Goal: Task Accomplishment & Management: Manage account settings

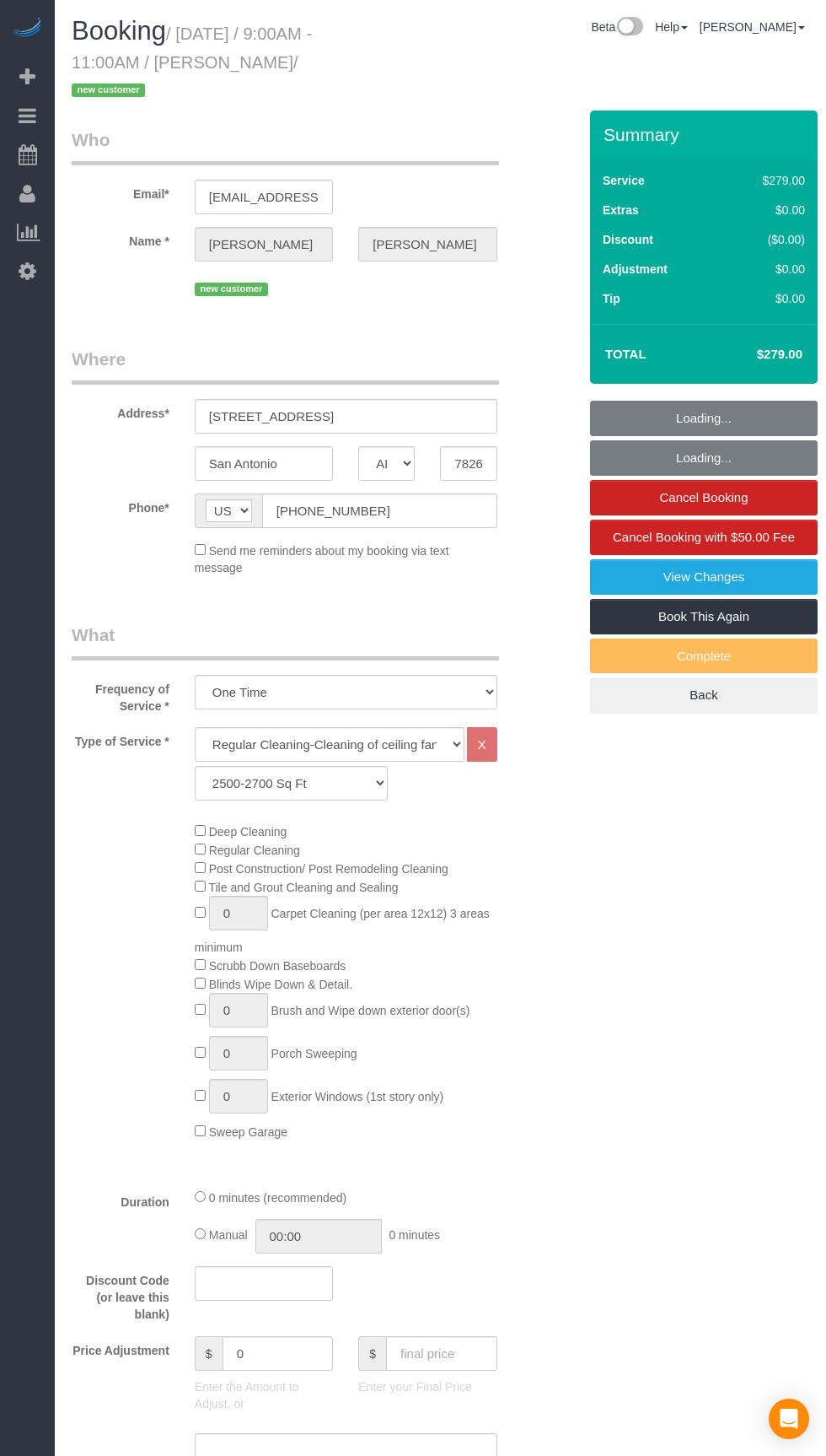
select select "[GEOGRAPHIC_DATA]"
select select "3"
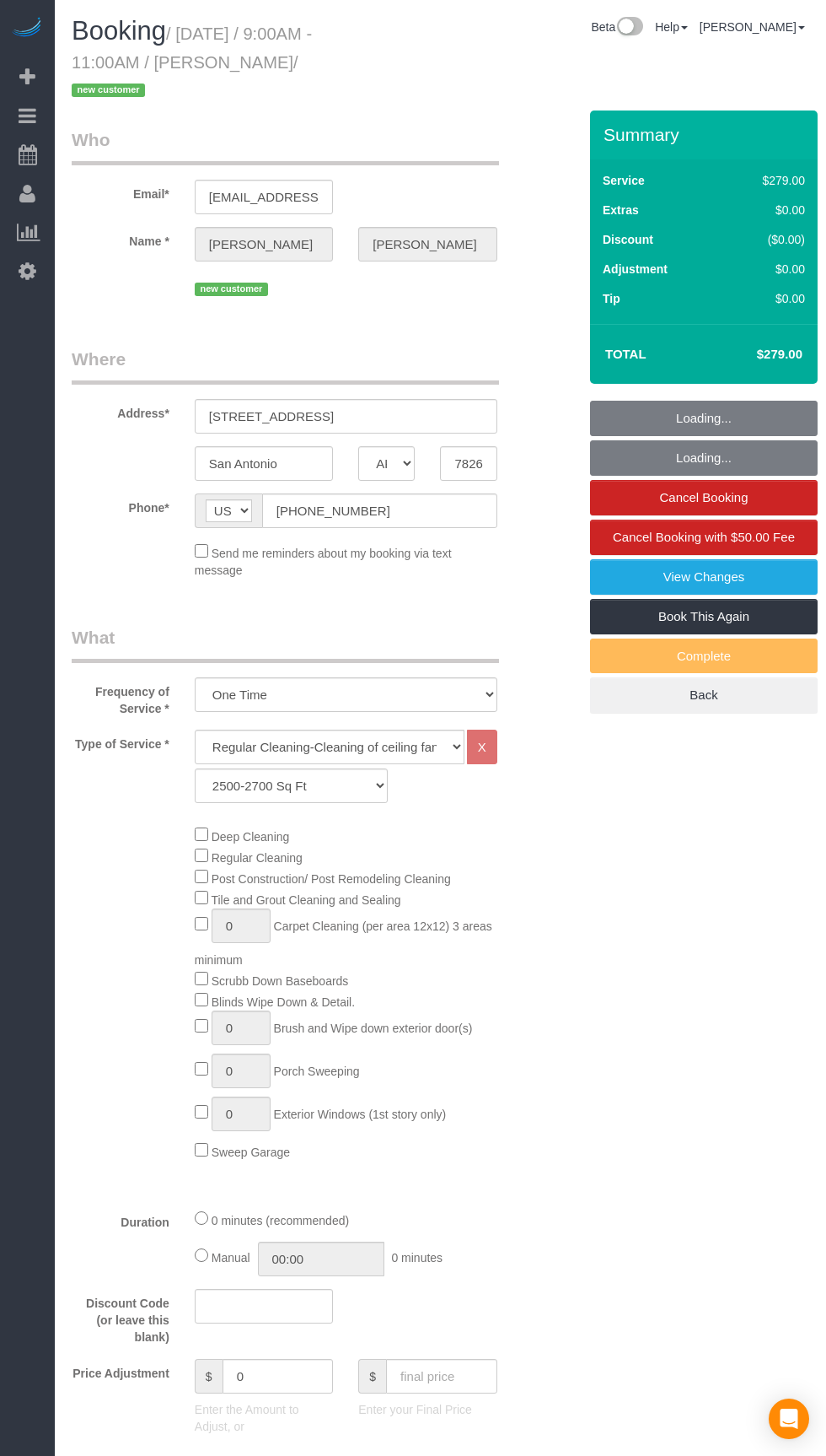
select select "object:672"
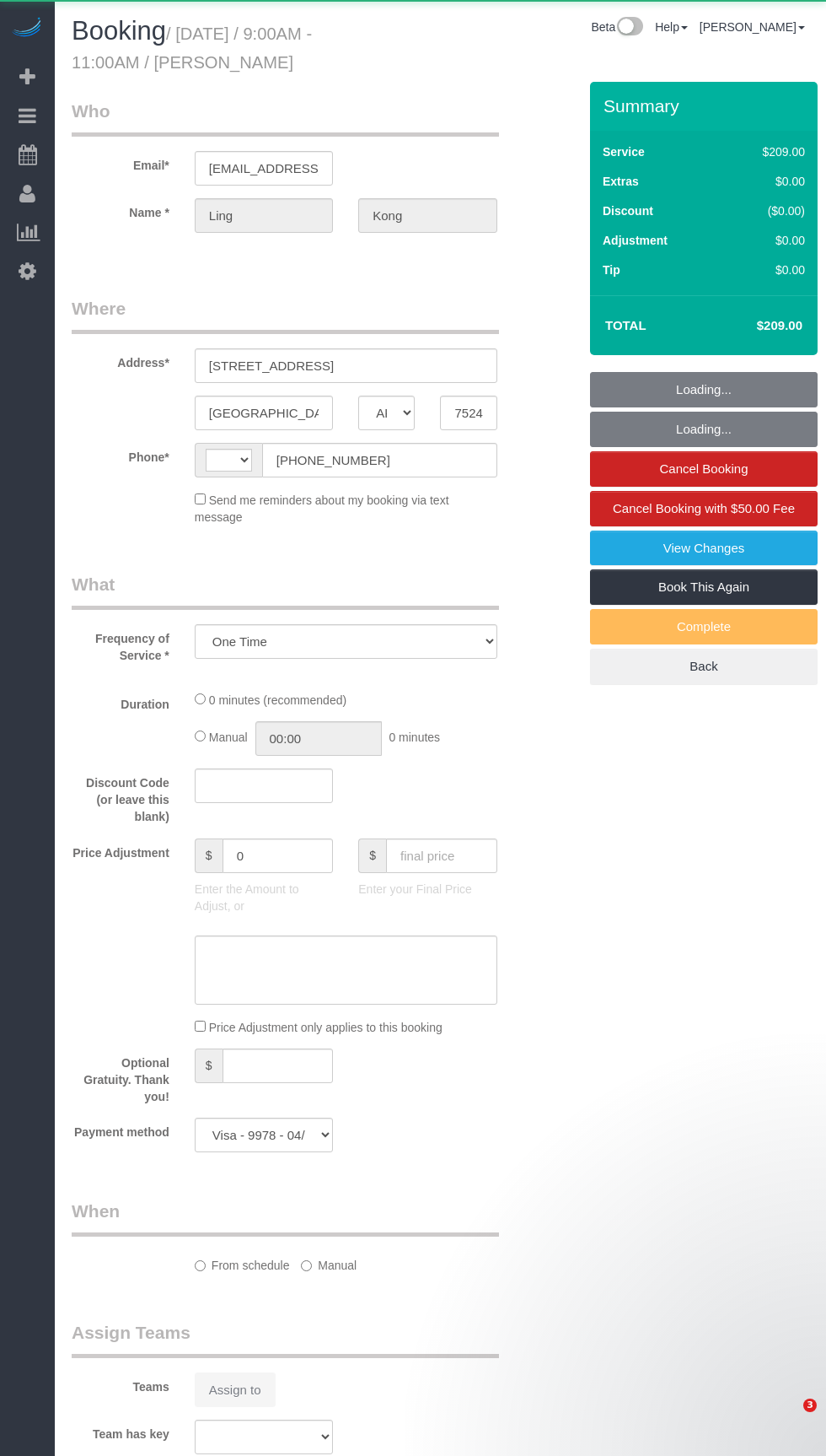
select select "[GEOGRAPHIC_DATA]"
select select "string:fspay-467fe19d-97f3-48ad-833f-c87be1560f19"
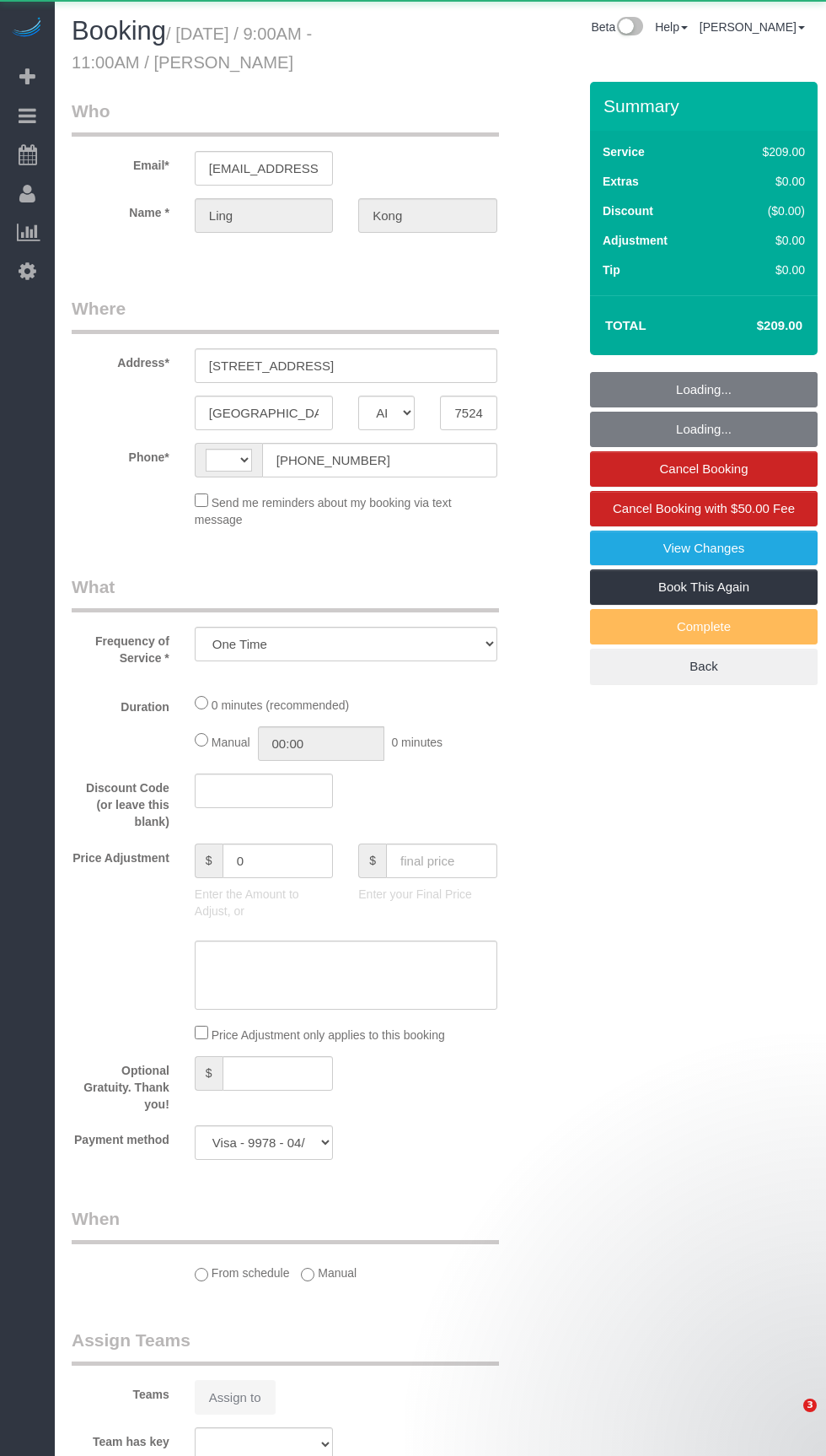
select select "object:1100"
select select "string:[GEOGRAPHIC_DATA]"
select select "3"
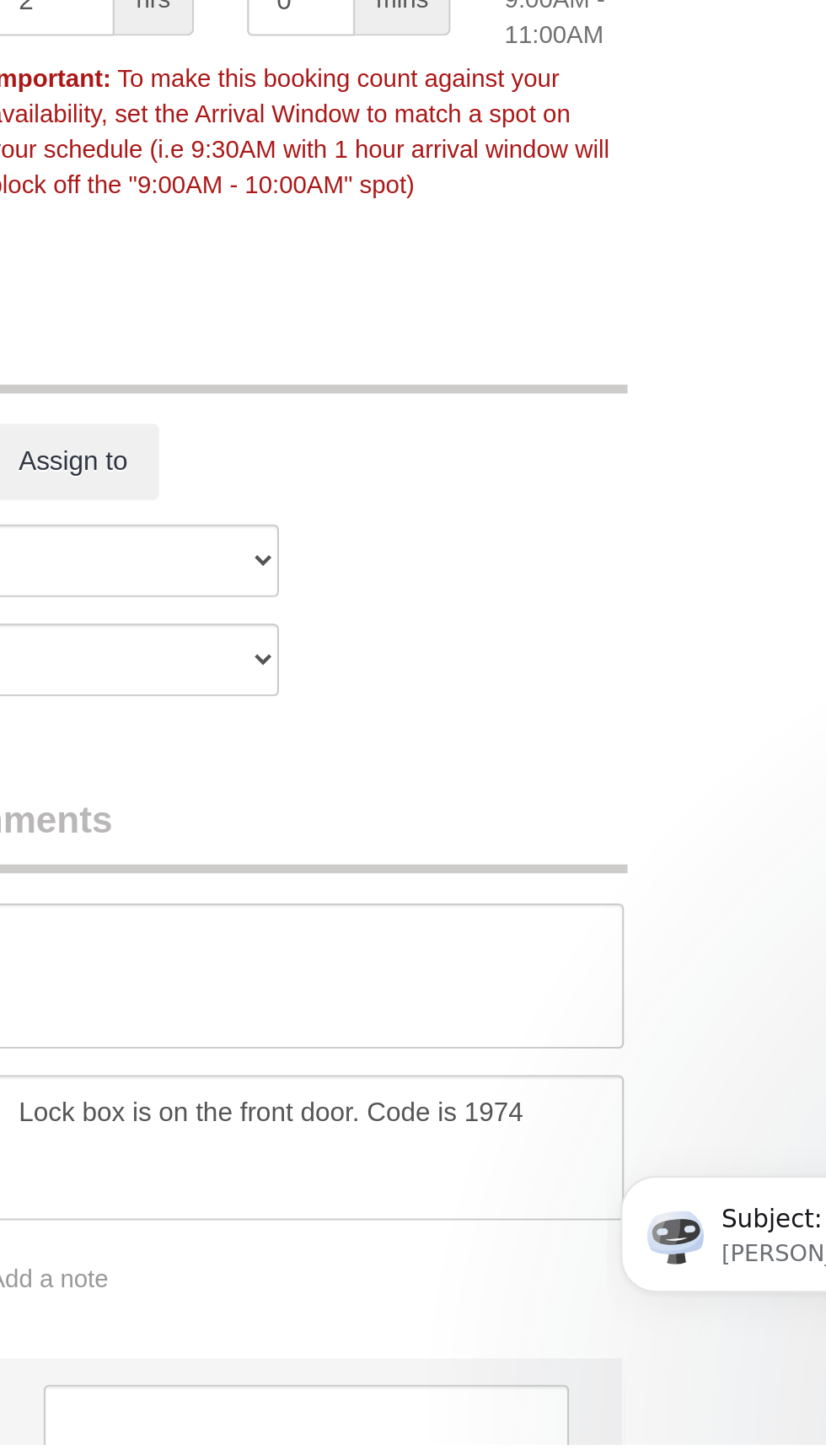
scroll to position [1056, 0]
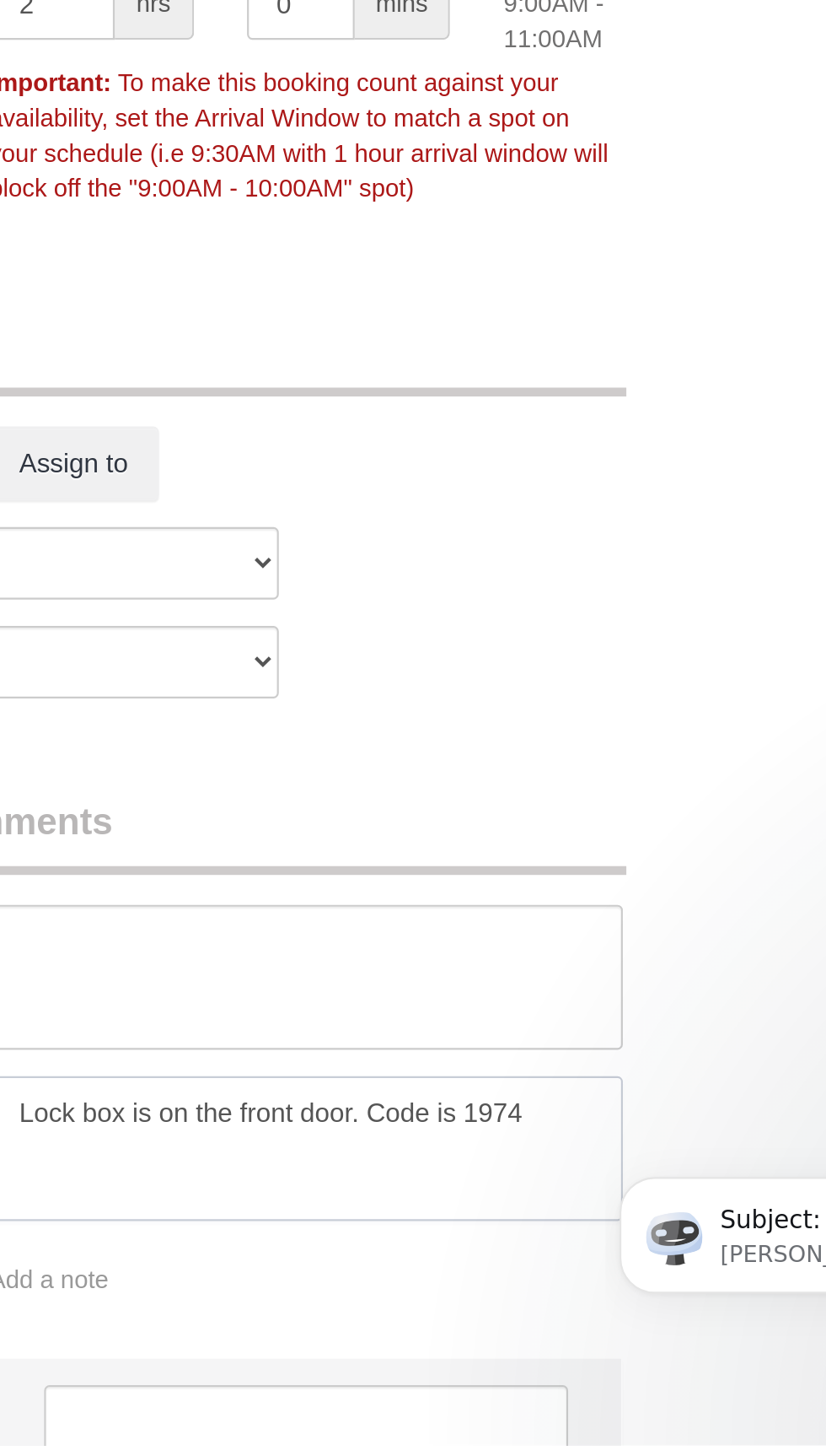
click at [227, 1280] on textarea at bounding box center [346, 1314] width 303 height 69
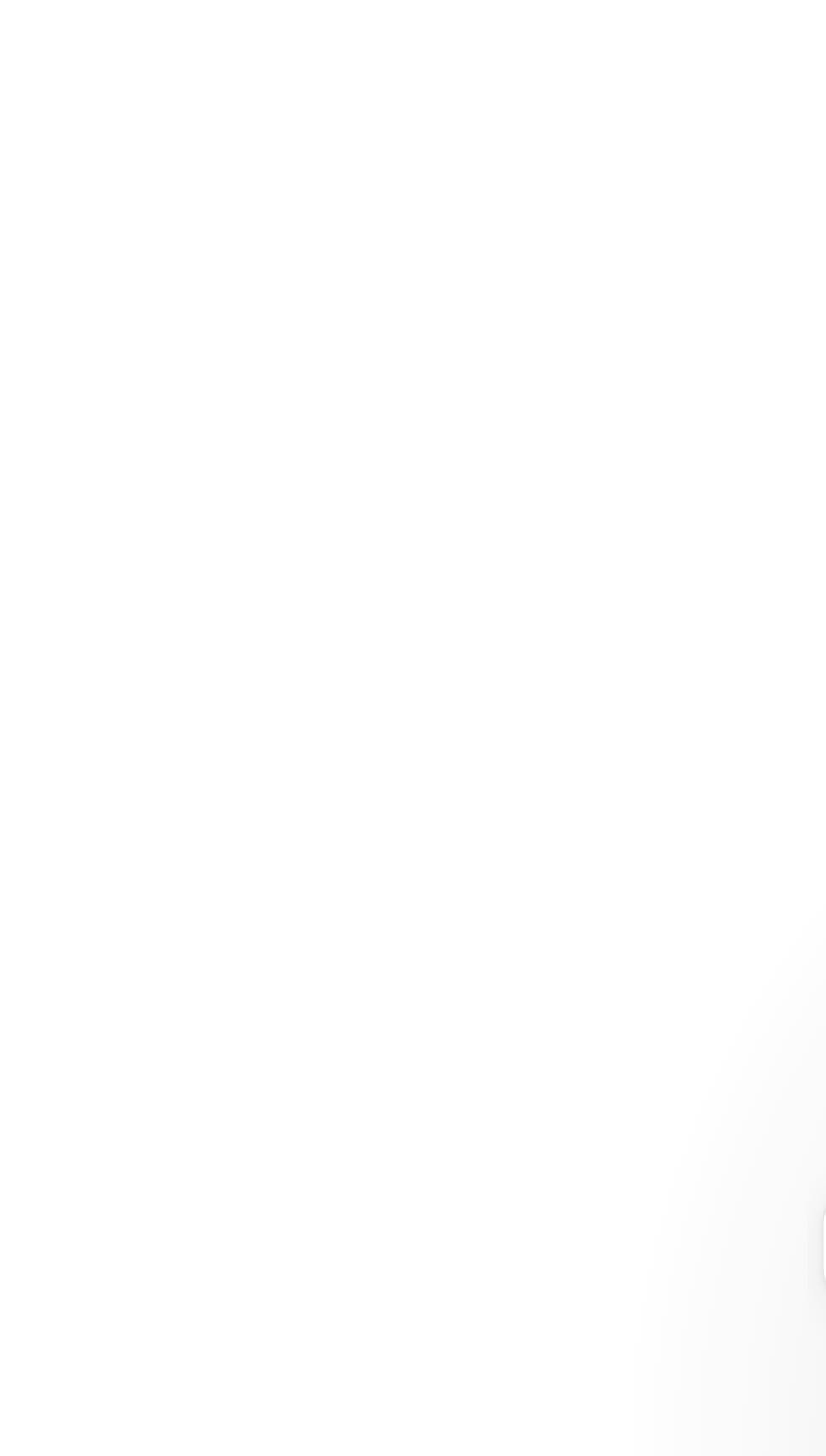
scroll to position [0, 0]
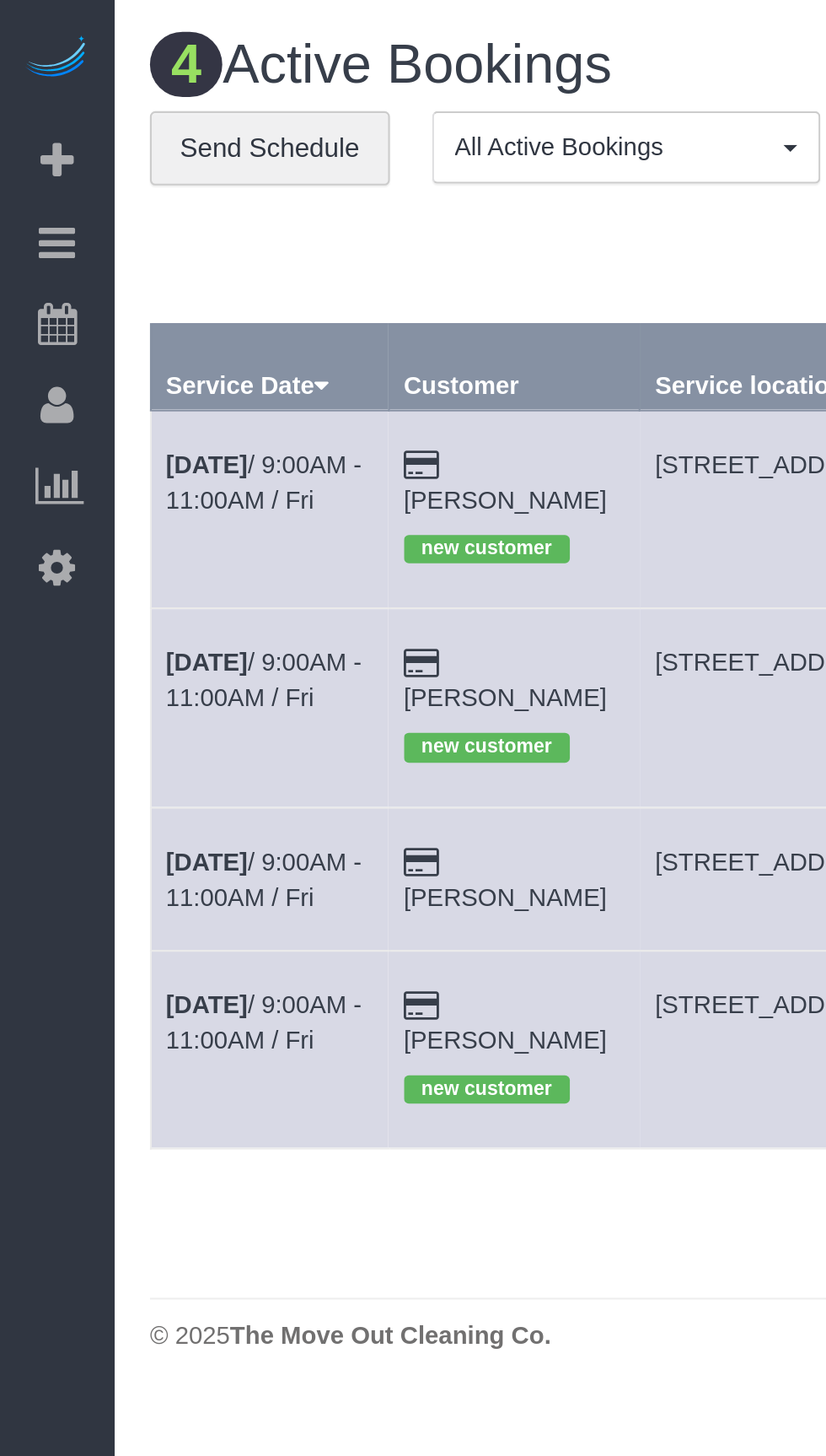
copy span "[STREET_ADDRESS]"
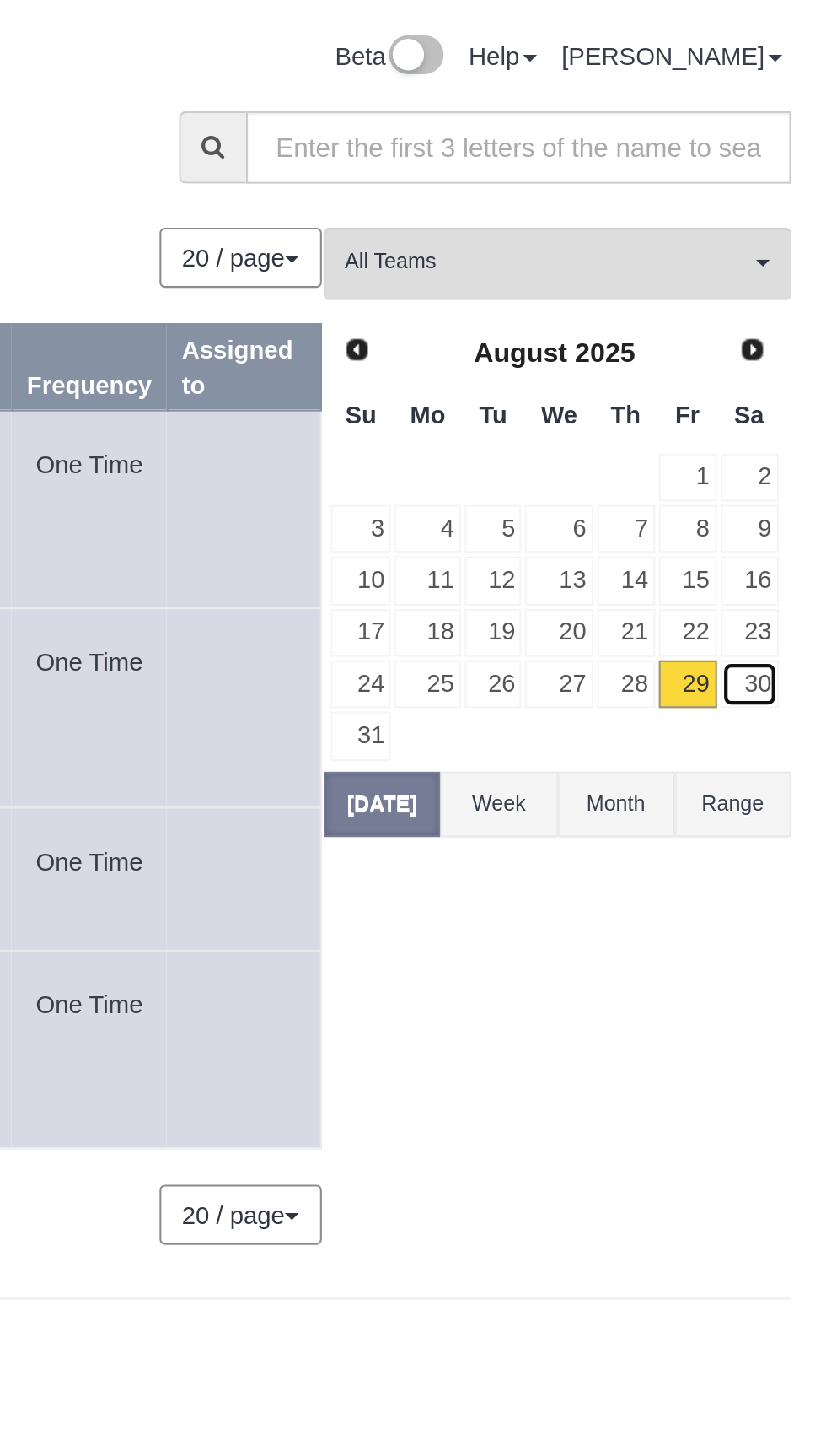
click at [796, 323] on link "30" at bounding box center [789, 327] width 28 height 23
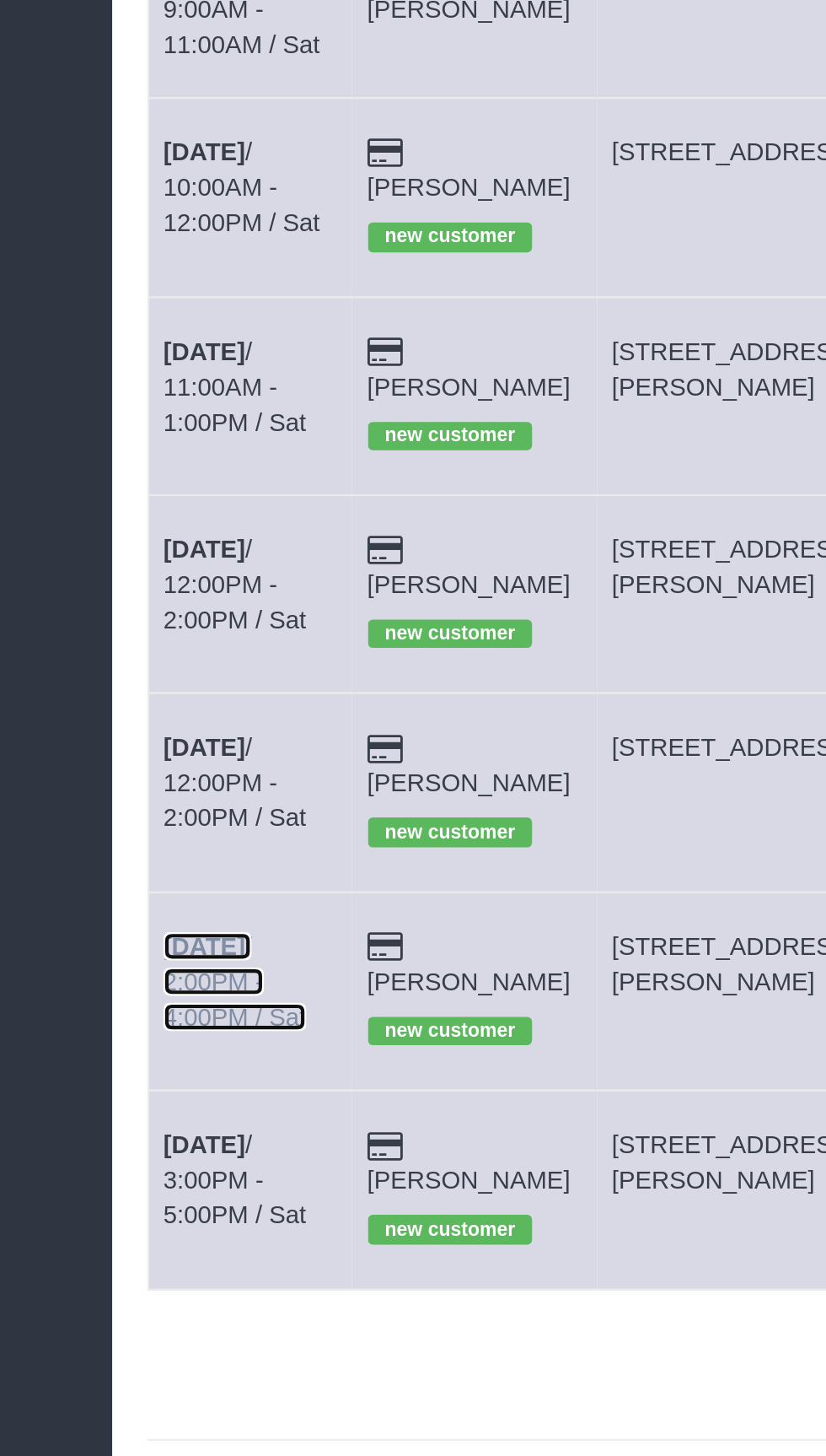
click at [88, 774] on link "[DATE] 2:00PM - 4:00PM / Sat" at bounding box center [113, 797] width 69 height 47
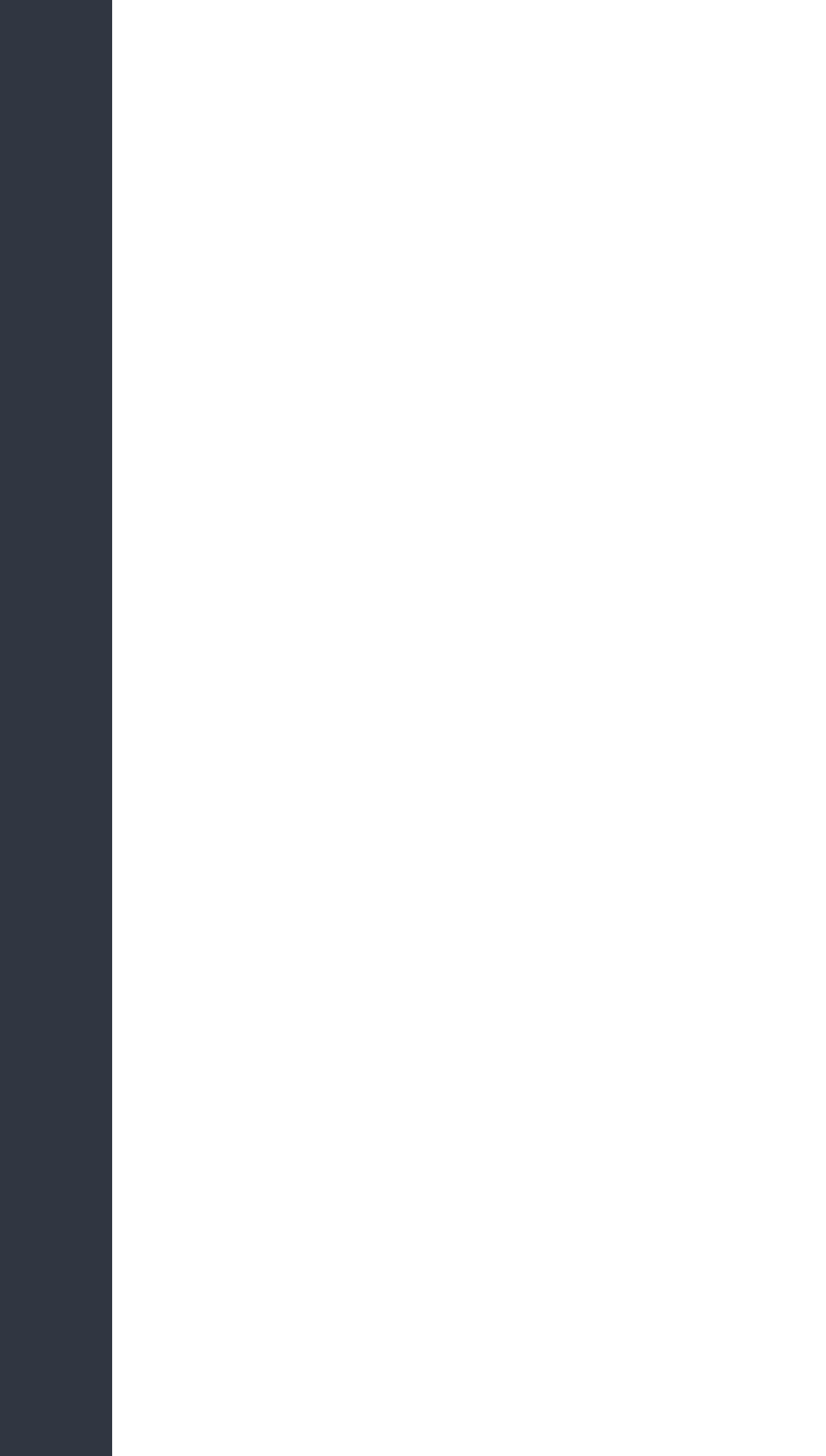
select select "[GEOGRAPHIC_DATA]"
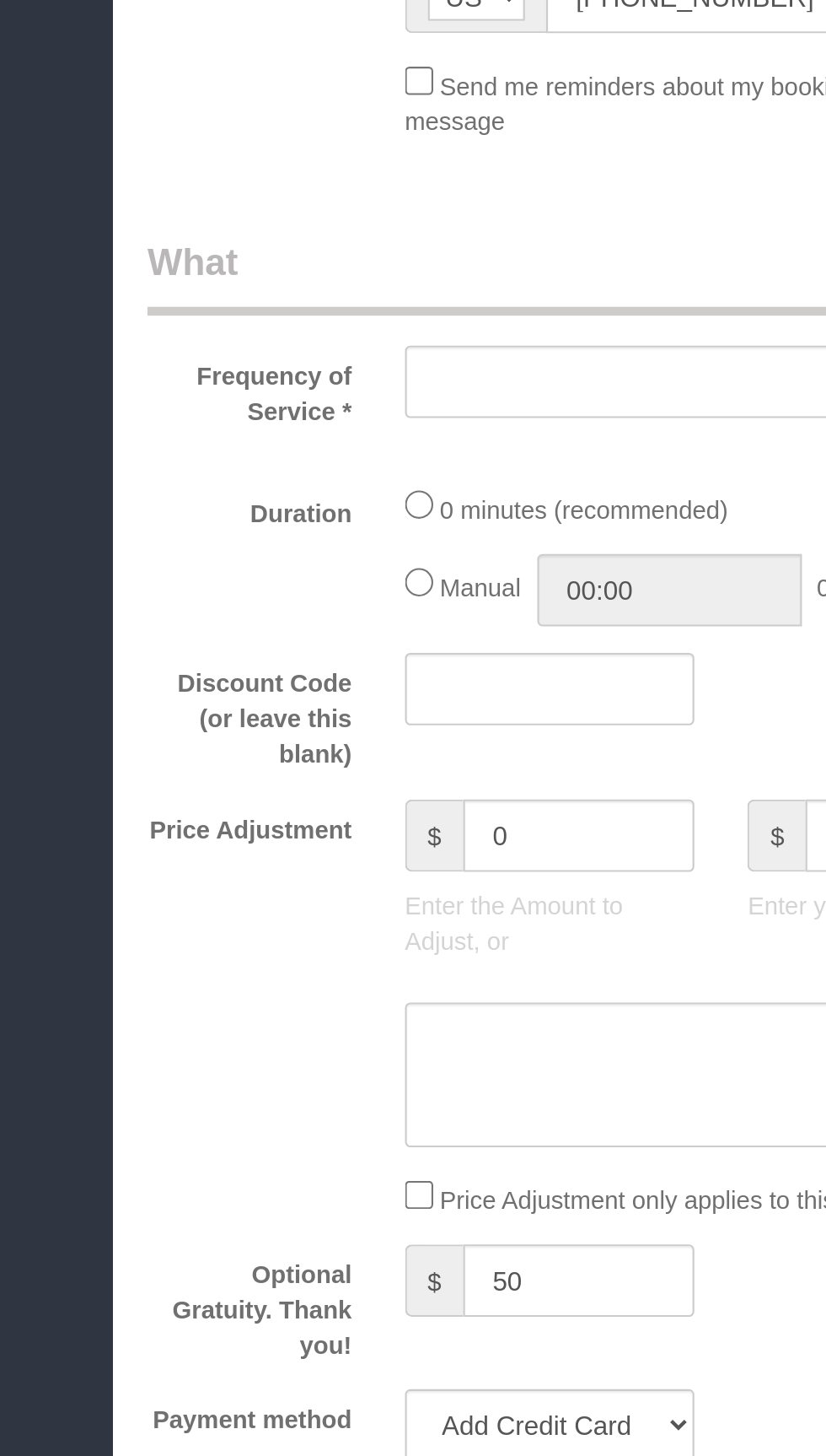
select select "object:1654"
select select "string:fspay-2f229109-a088-45bd-b976-3372ce79408e"
select select "3"
select select "spot25"
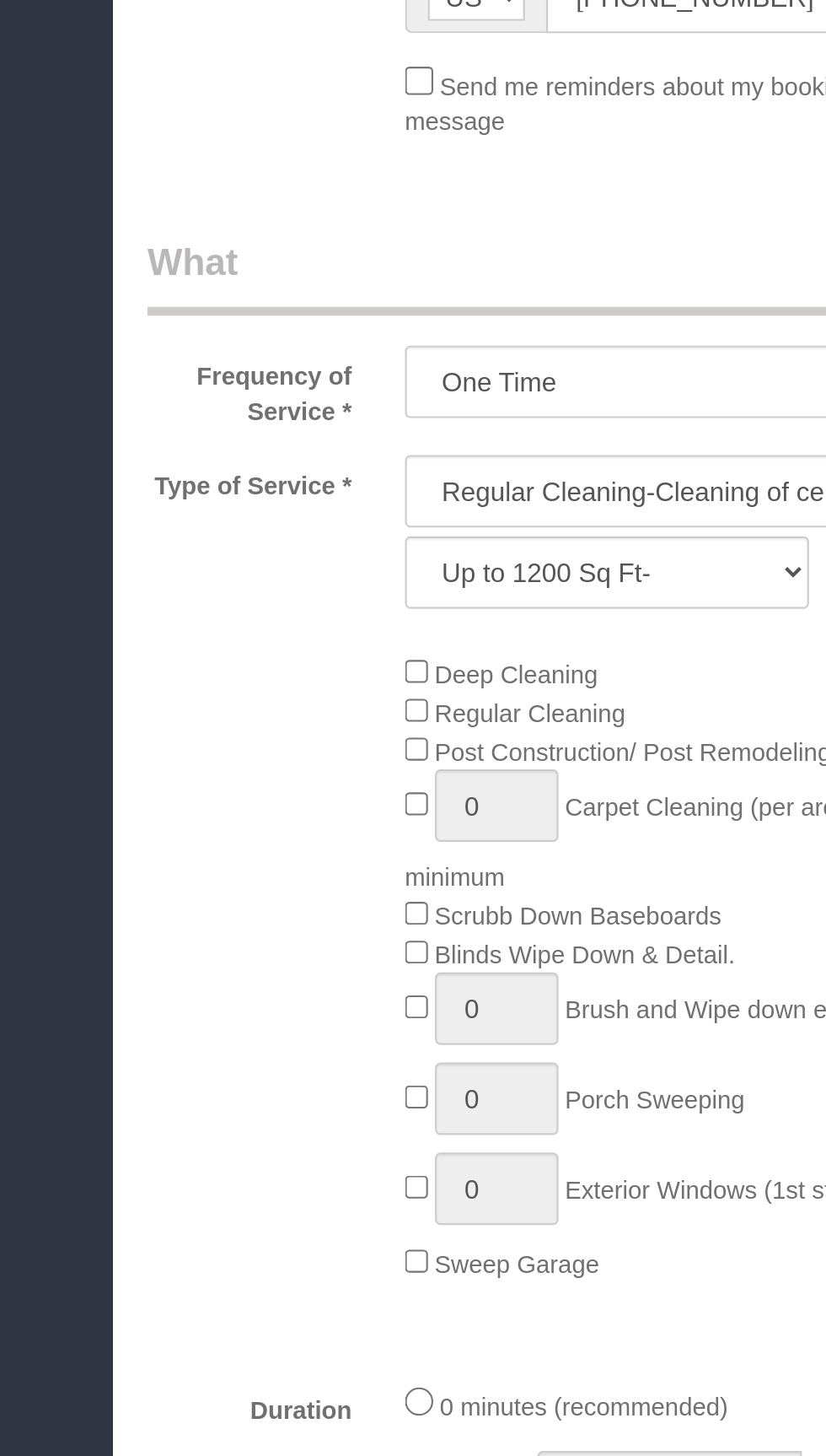
select select "object:1729"
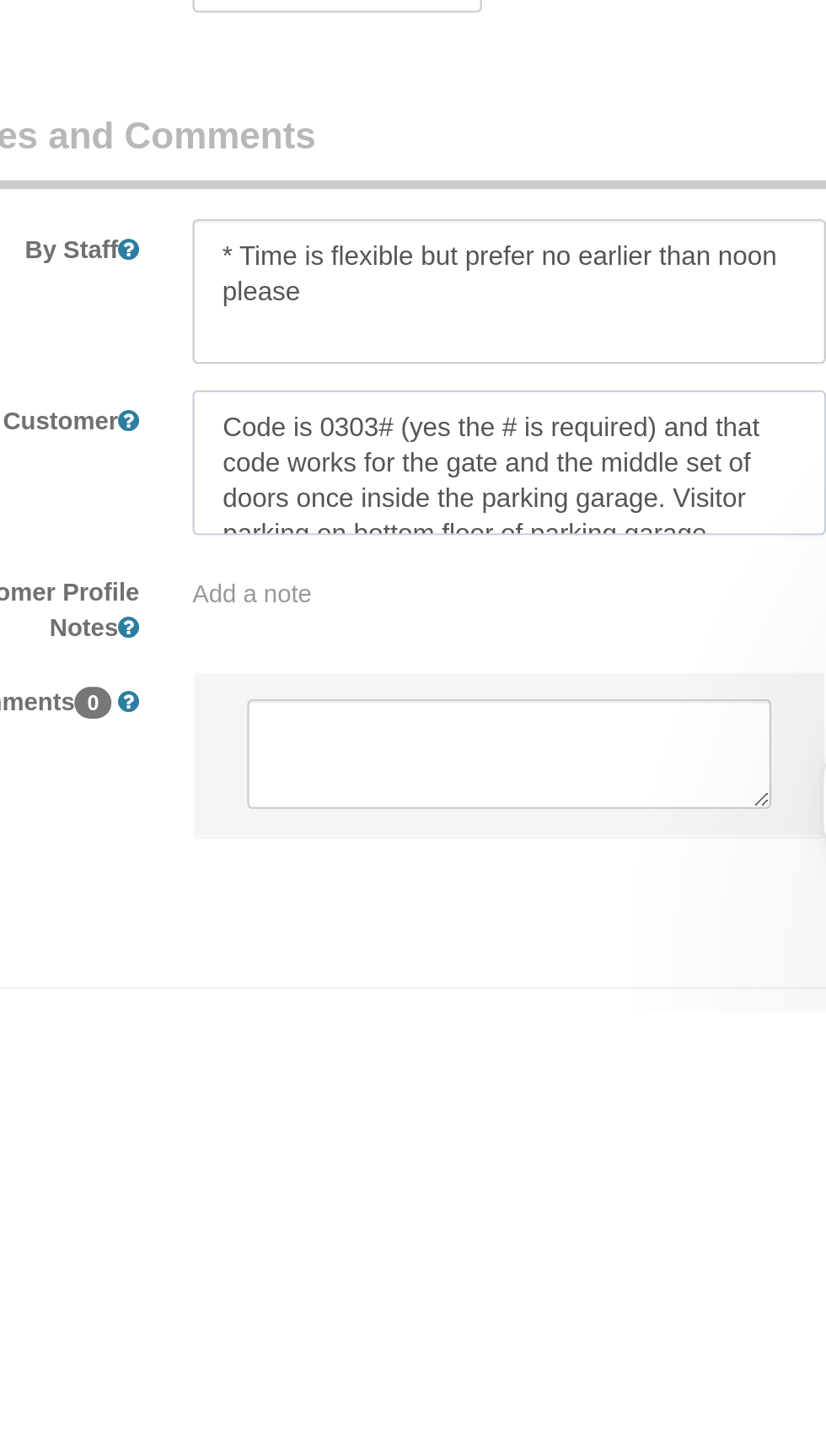
scroll to position [1076, 0]
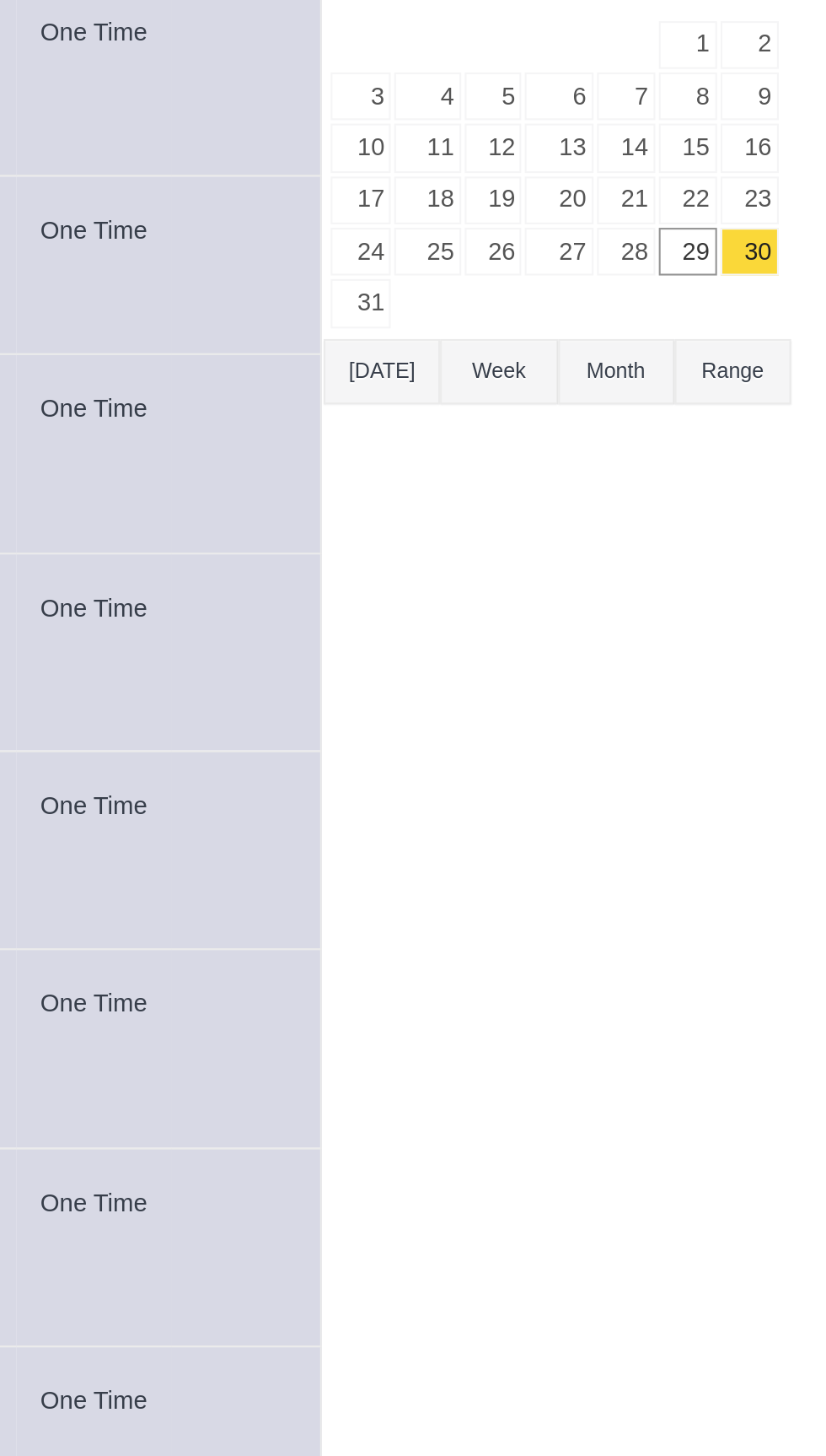
click at [608, 371] on button "[DATE]" at bounding box center [613, 384] width 55 height 31
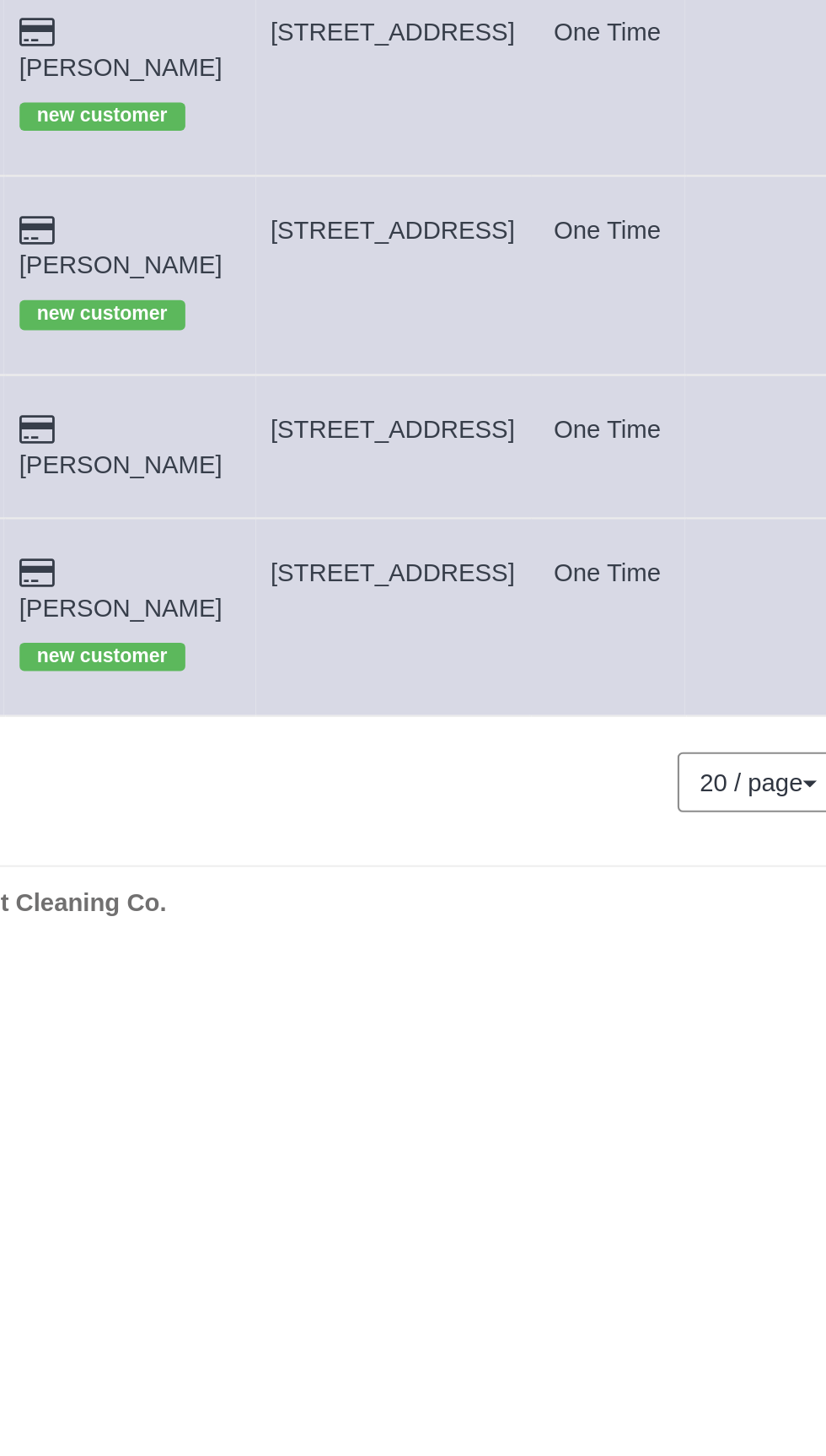
copy span "[STREET_ADDRESS]"
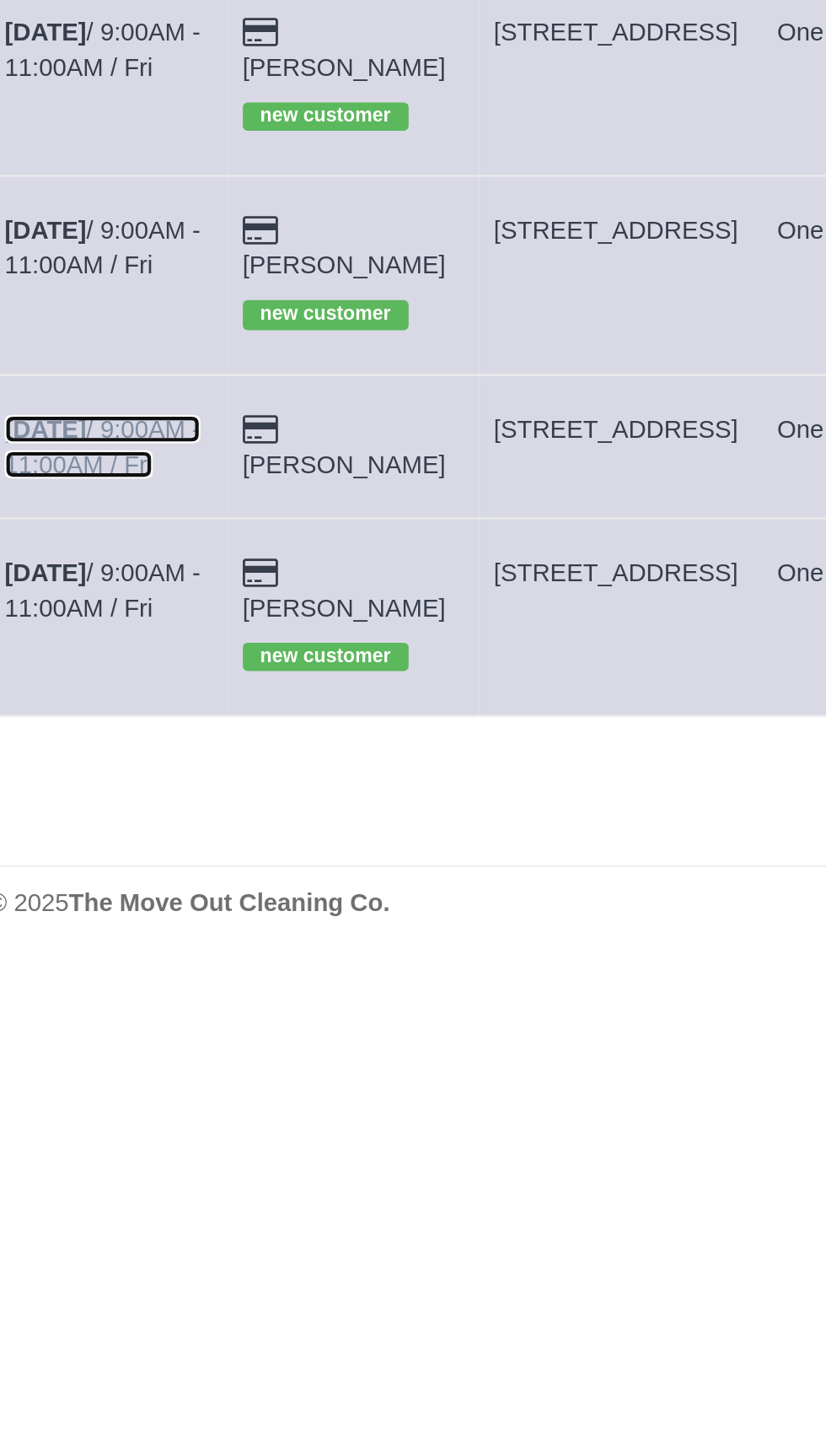
click at [124, 421] on link "[DATE] 9:00AM - 11:00AM / Fri" at bounding box center [126, 419] width 94 height 30
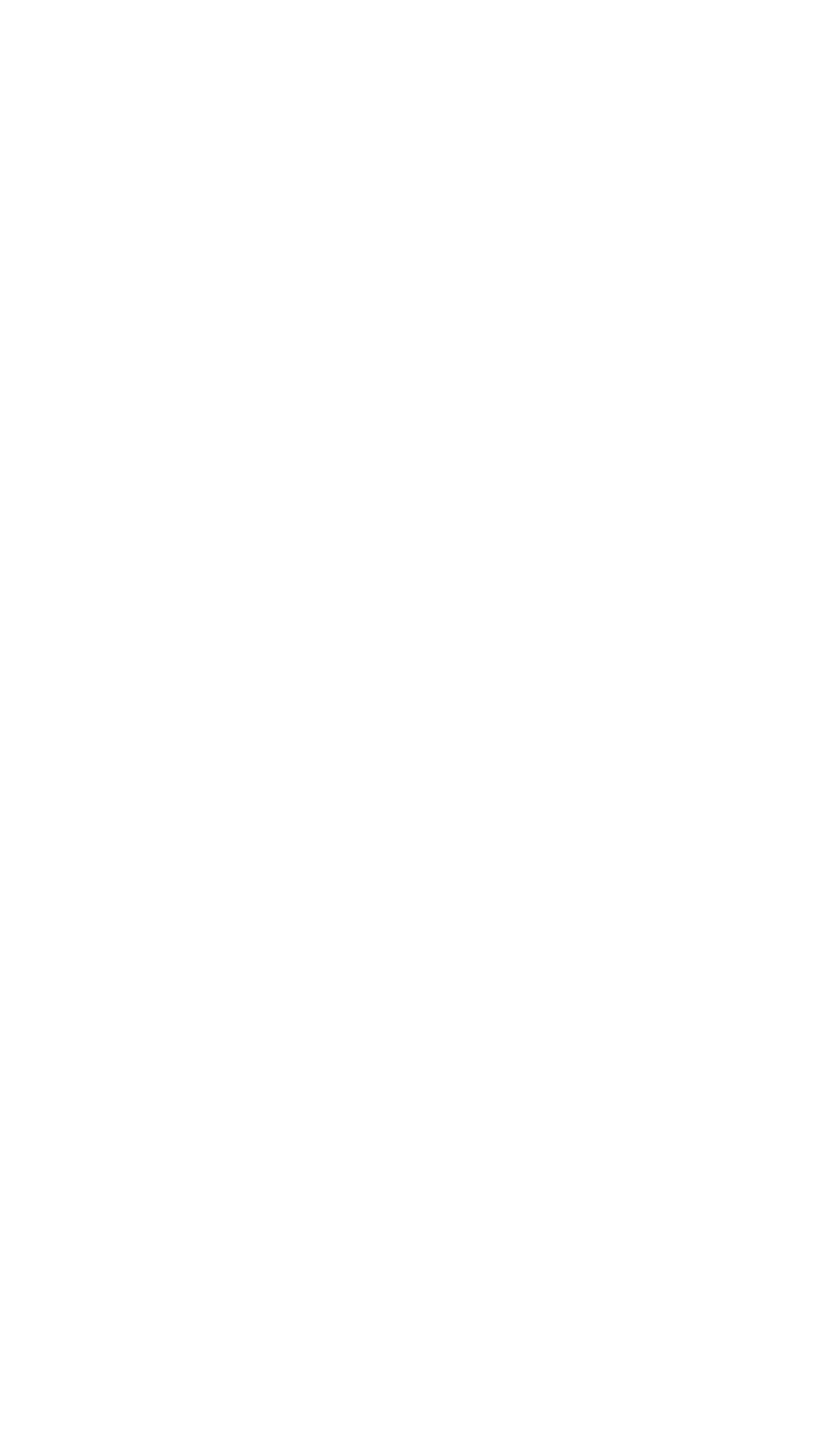
select select "[GEOGRAPHIC_DATA]"
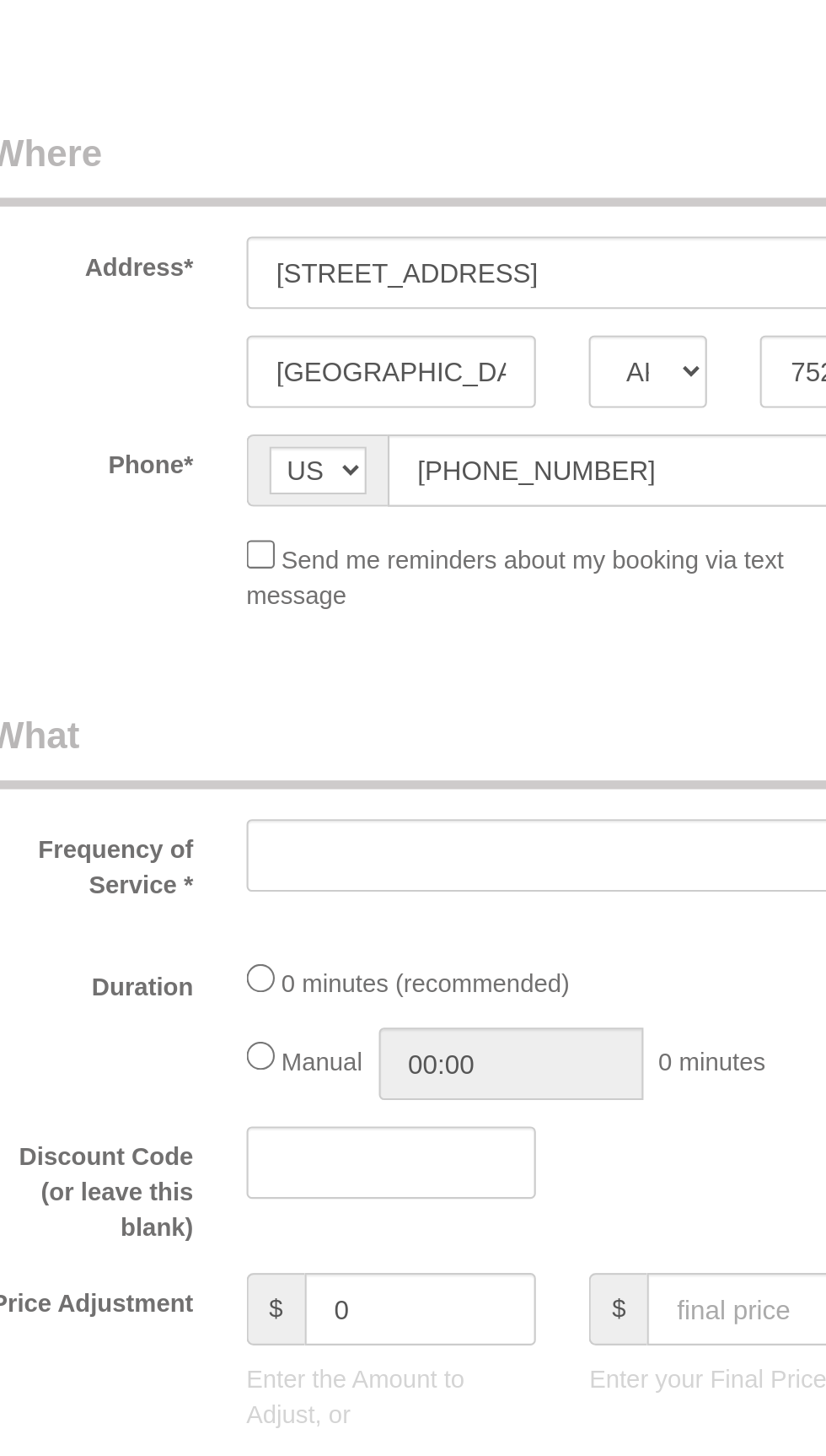
select select "string:fspay-467fe19d-97f3-48ad-833f-c87be1560f19"
select select "object:2370"
select select "3"
